Goal: Information Seeking & Learning: Learn about a topic

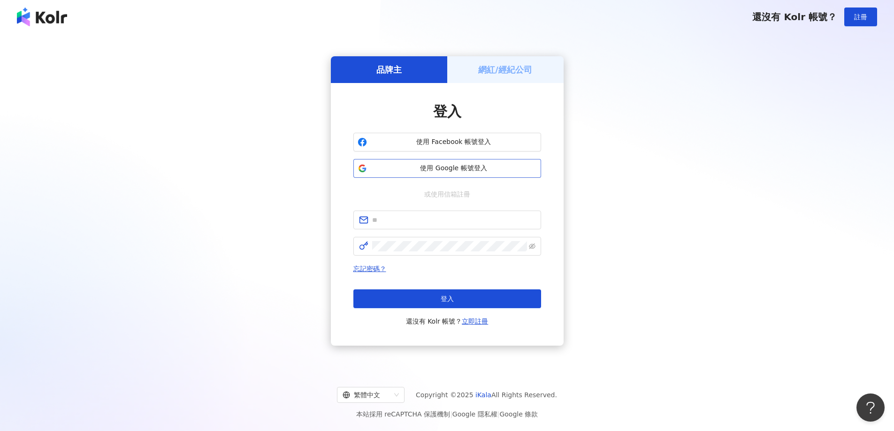
click at [464, 168] on span "使用 Google 帳號登入" at bounding box center [454, 168] width 166 height 9
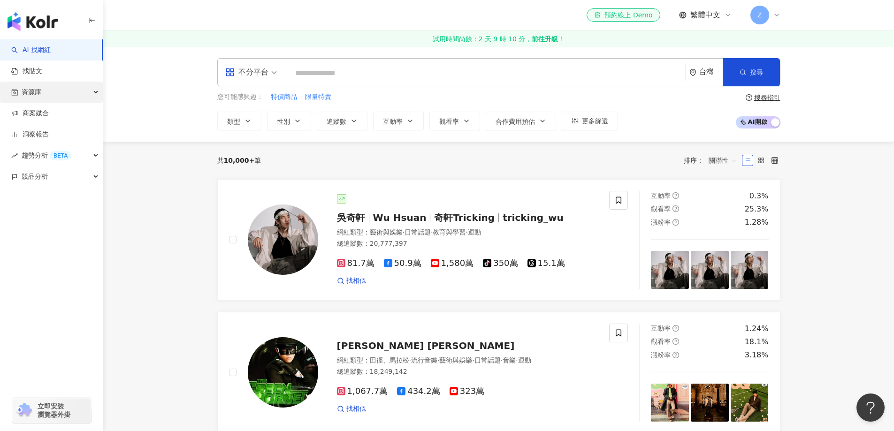
click at [21, 95] on div "資源庫" at bounding box center [51, 92] width 103 height 21
click at [49, 115] on link "網紅管理" at bounding box center [36, 113] width 26 height 9
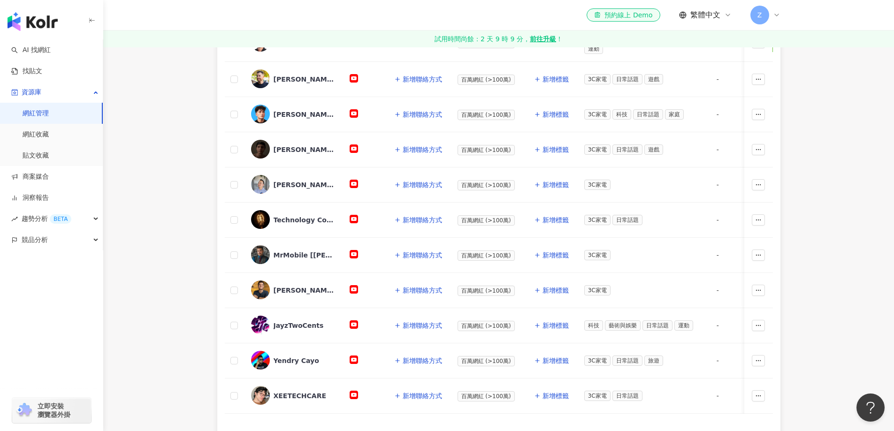
scroll to position [375, 0]
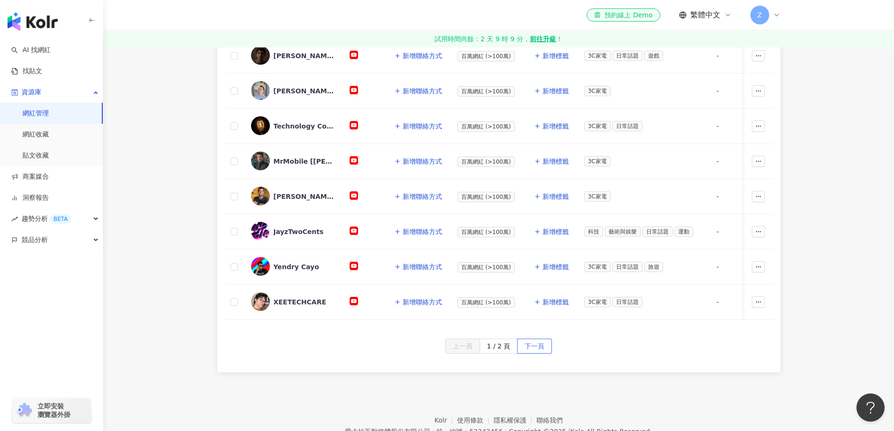
click at [536, 354] on span "下一頁" at bounding box center [535, 346] width 20 height 15
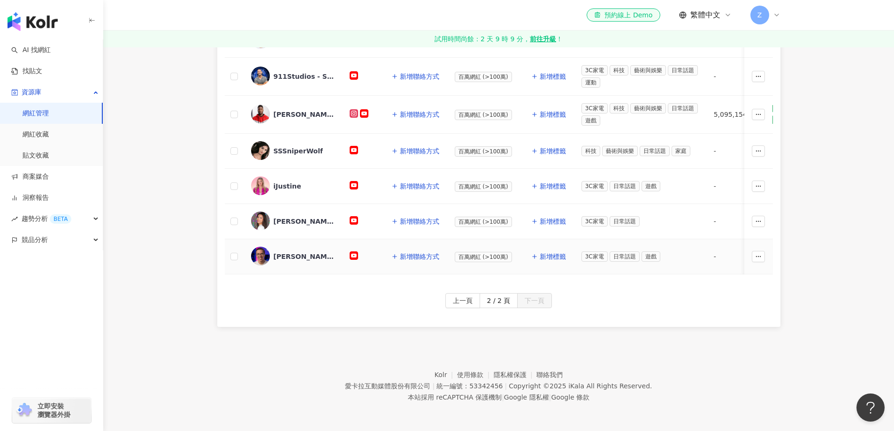
scroll to position [161, 0]
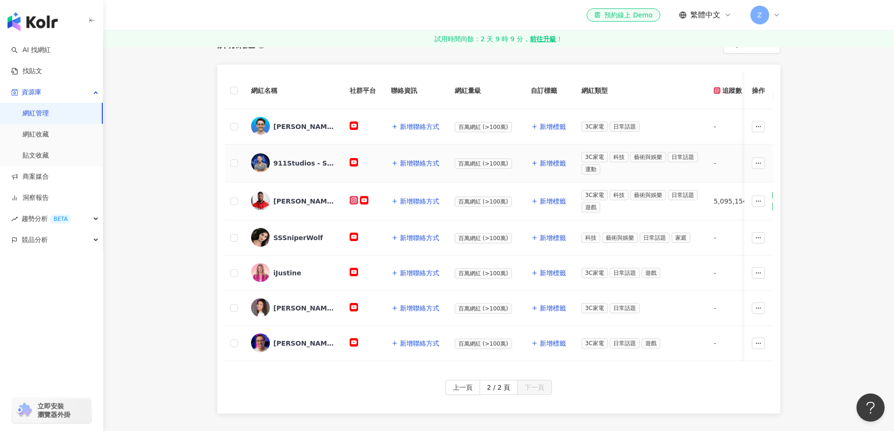
drag, startPoint x: 280, startPoint y: 164, endPoint x: 261, endPoint y: 164, distance: 18.3
click at [261, 164] on img at bounding box center [260, 162] width 19 height 19
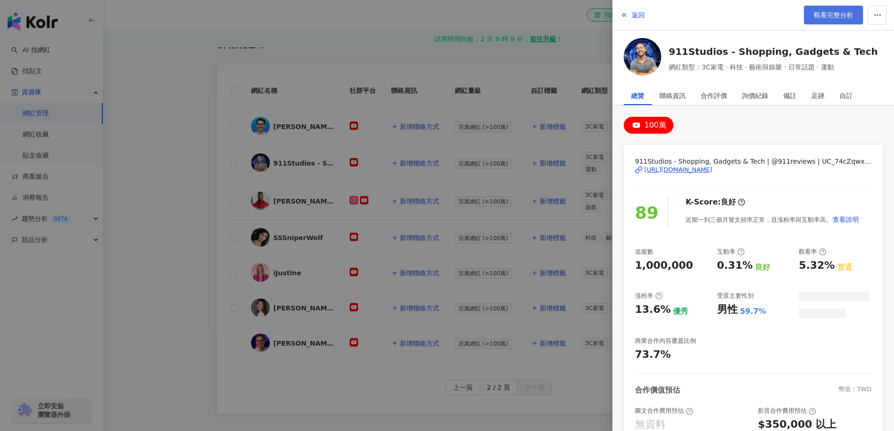
click at [823, 15] on span "觀看完整分析" at bounding box center [833, 15] width 39 height 8
